Goal: Entertainment & Leisure: Consume media (video, audio)

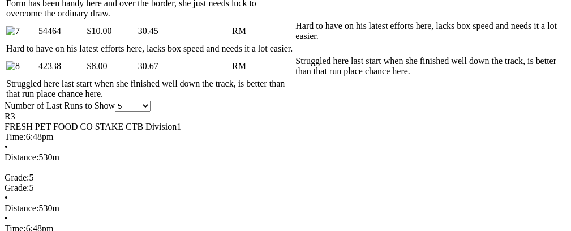
scroll to position [779, 0]
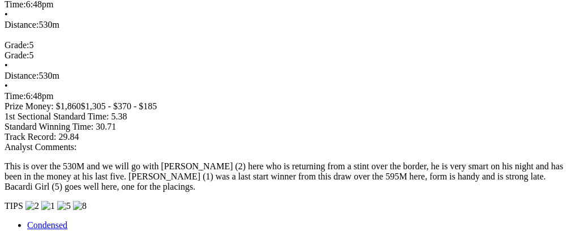
scroll to position [0, 46]
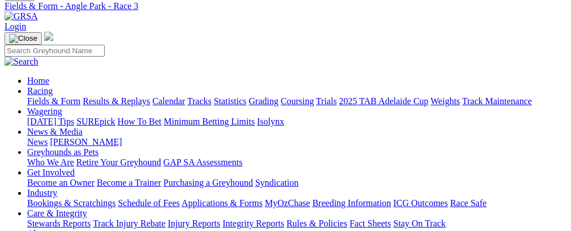
scroll to position [3, 0]
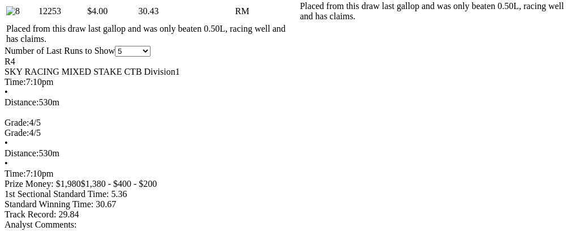
scroll to position [782, 0]
